Goal: Book appointment/travel/reservation

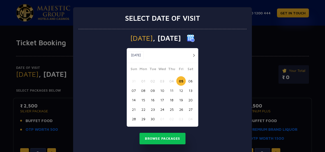
click at [188, 101] on button "20" at bounding box center [190, 99] width 9 height 9
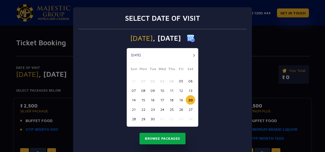
click at [170, 137] on button "Browse Packages" at bounding box center [163, 139] width 46 height 12
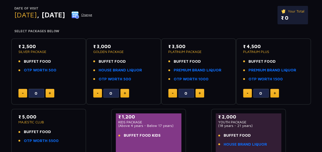
scroll to position [59, 0]
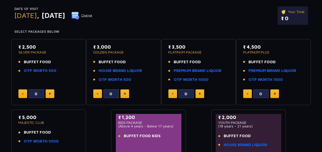
click at [258, 31] on h4 "Select Packages Below" at bounding box center [160, 32] width 293 height 4
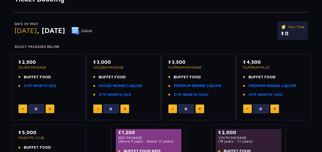
scroll to position [45, 0]
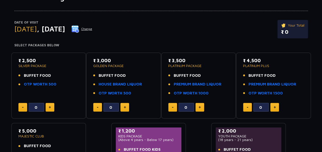
click at [51, 107] on button at bounding box center [50, 107] width 9 height 9
type input "1"
click at [125, 107] on img at bounding box center [125, 107] width 2 height 3
click at [98, 107] on button at bounding box center [97, 107] width 9 height 9
type input "0"
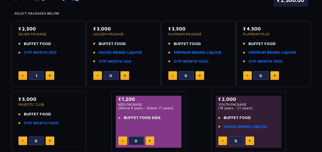
scroll to position [76, 0]
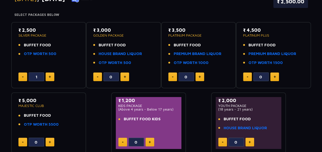
click at [51, 76] on img at bounding box center [50, 76] width 2 height 3
type input "2"
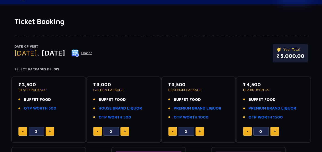
scroll to position [21, 0]
click at [92, 52] on button "Change" at bounding box center [81, 53] width 21 height 8
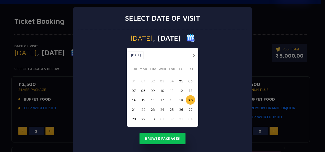
click at [191, 58] on button "button" at bounding box center [194, 55] width 6 height 6
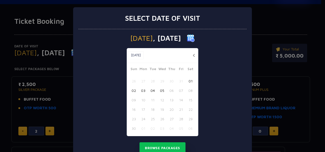
click at [188, 81] on button "01" at bounding box center [190, 80] width 9 height 9
click at [169, 147] on button "Browse Packages" at bounding box center [163, 148] width 46 height 12
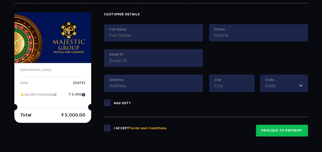
scroll to position [230, 0]
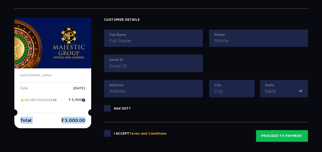
drag, startPoint x: 89, startPoint y: 108, endPoint x: 83, endPoint y: 114, distance: 7.6
click at [83, 114] on div "[GEOGRAPHIC_DATA] Date [DATE] SILVER PACKAGE x2 ₹ 5,000 Total ₹ 5,000.00" at bounding box center [52, 98] width 77 height 60
click at [155, 116] on div "Customer Details Full Name Phone Email ID Address City State [GEOGRAPHIC_DATA] …" at bounding box center [206, 68] width 204 height 100
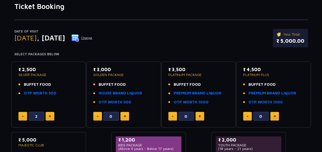
scroll to position [0, 0]
